Goal: Task Accomplishment & Management: Manage account settings

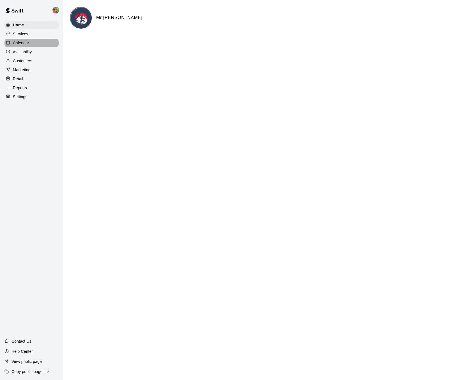
click at [24, 39] on div "Calendar" at bounding box center [31, 43] width 54 height 8
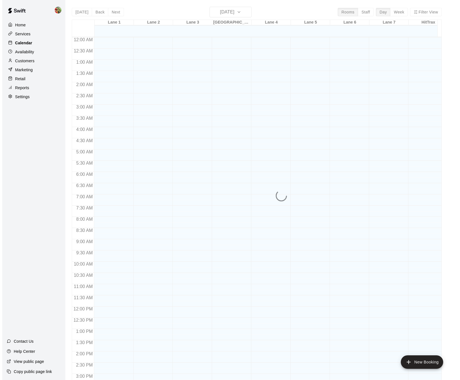
scroll to position [173, 0]
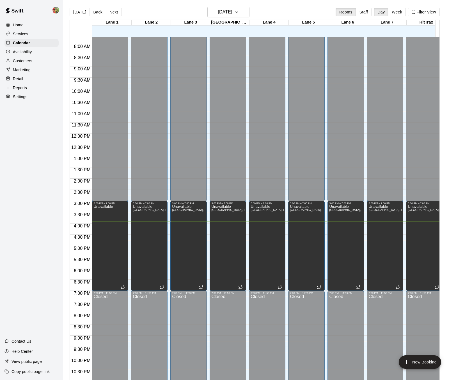
click at [22, 59] on p "Customers" at bounding box center [22, 61] width 19 height 6
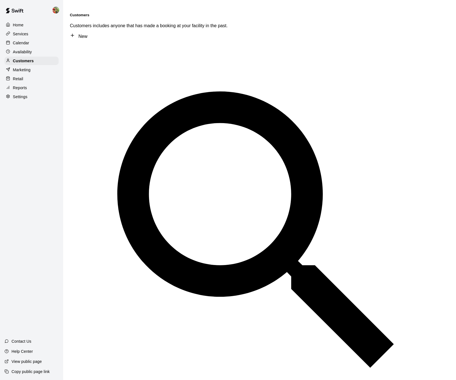
type input "****"
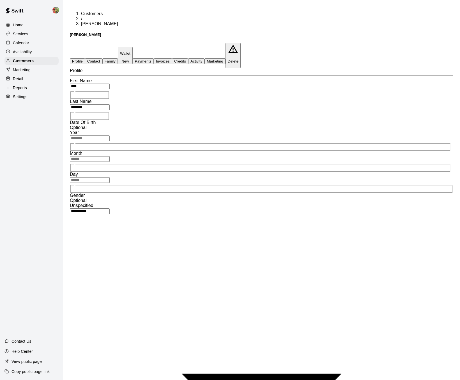
click at [118, 58] on button "Family" at bounding box center [109, 61] width 15 height 6
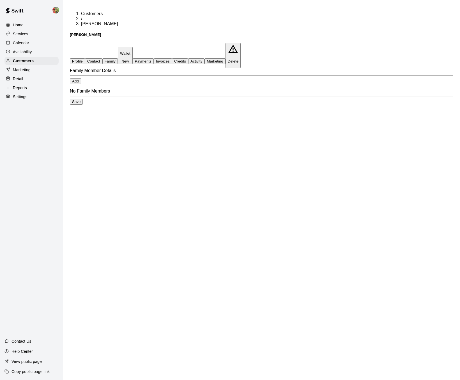
click at [102, 58] on button "Contact" at bounding box center [93, 61] width 17 height 6
select select "**"
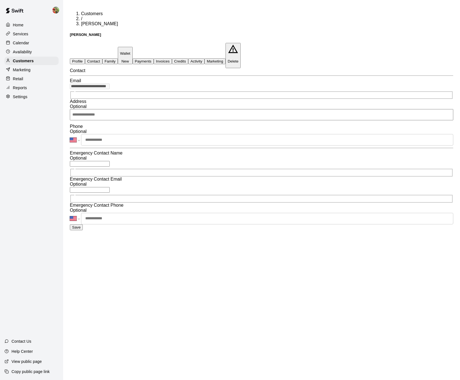
click at [131, 51] on p "Wallet" at bounding box center [125, 53] width 10 height 4
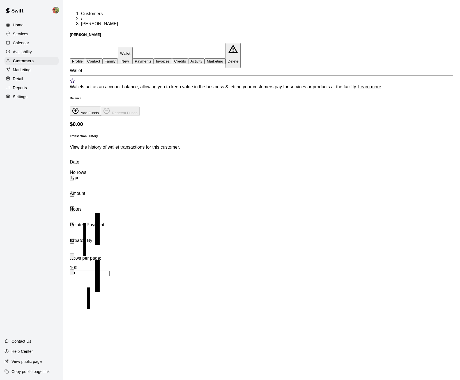
click at [172, 58] on button "Invoices" at bounding box center [163, 61] width 18 height 6
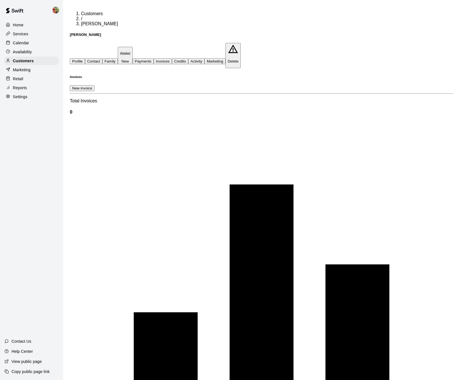
click at [188, 58] on button "Credits" at bounding box center [180, 61] width 16 height 6
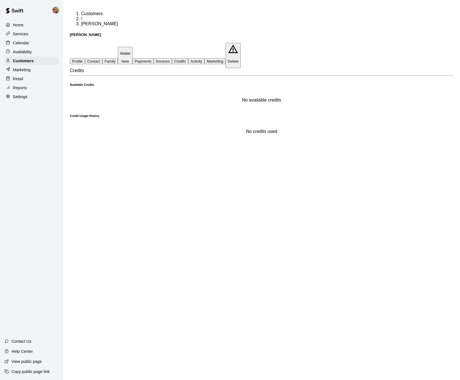
click at [205, 58] on button "Activity" at bounding box center [196, 61] width 16 height 6
